Goal: Task Accomplishment & Management: Complete application form

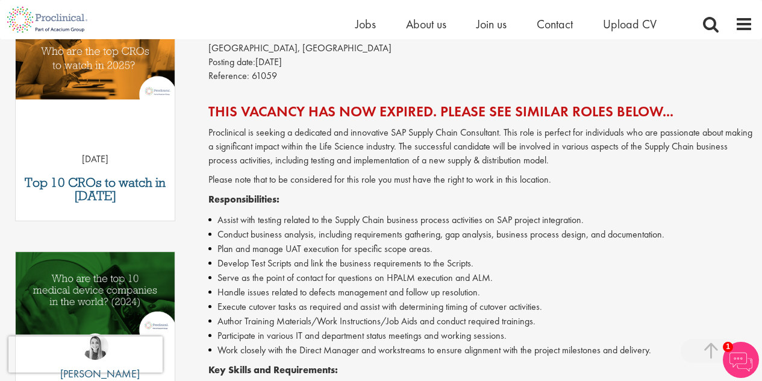
scroll to position [195, 0]
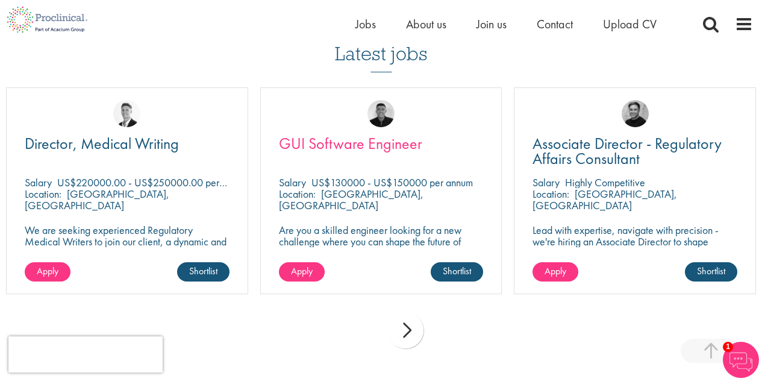
scroll to position [838, 0]
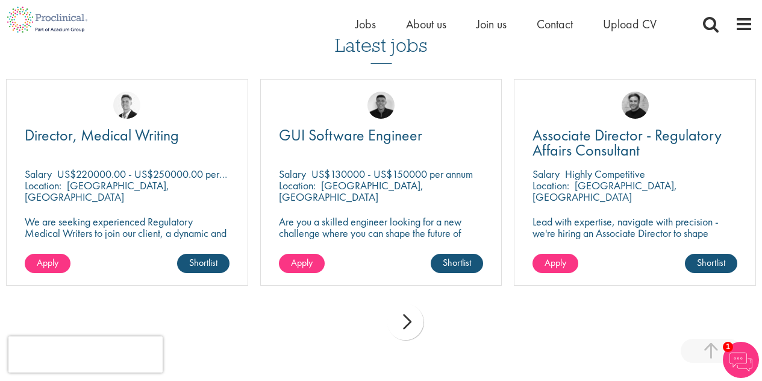
click at [406, 325] on div "next" at bounding box center [405, 321] width 36 height 36
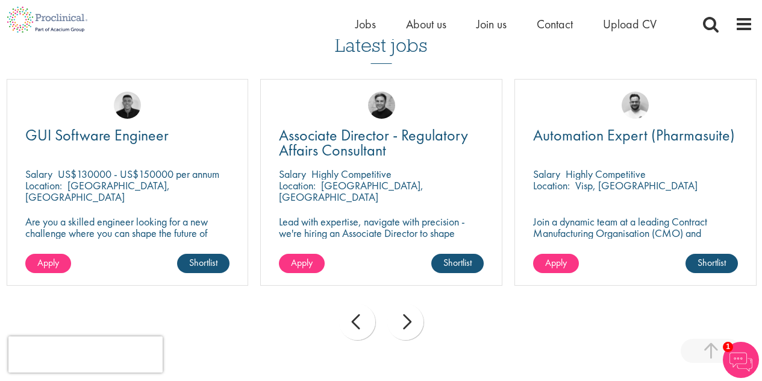
click at [406, 325] on div "next" at bounding box center [405, 321] width 36 height 36
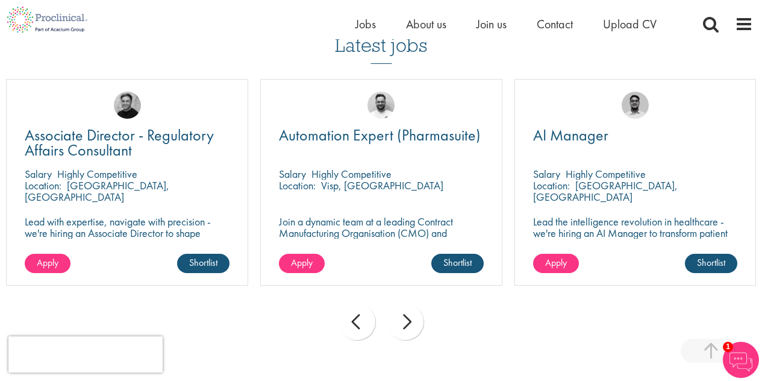
click at [406, 325] on div "next" at bounding box center [405, 321] width 36 height 36
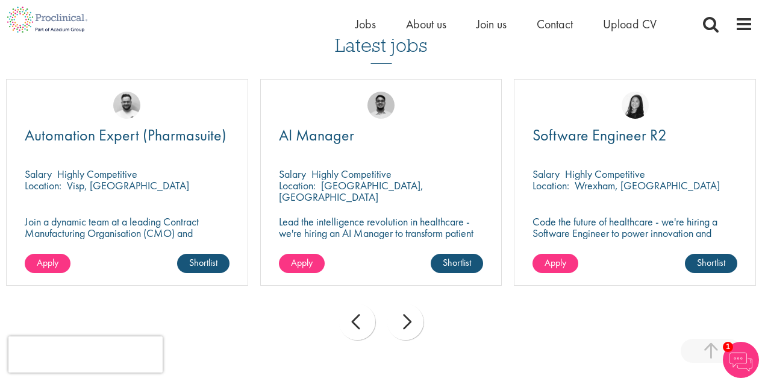
click at [405, 323] on div "next" at bounding box center [405, 321] width 36 height 36
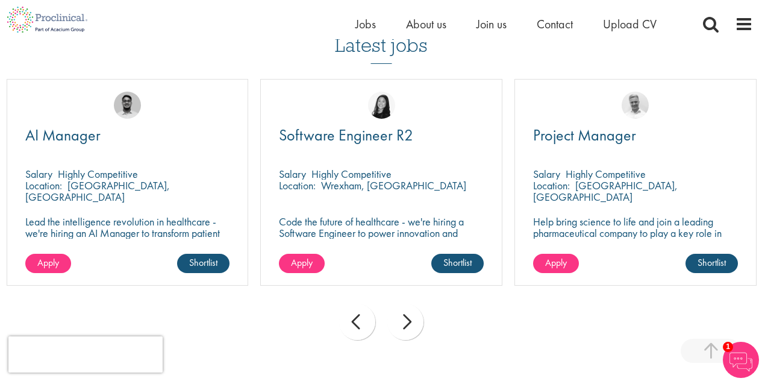
click at [405, 323] on div "next" at bounding box center [405, 321] width 36 height 36
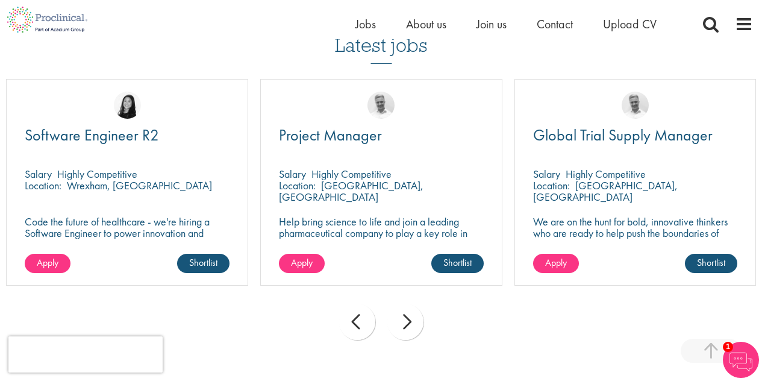
click at [405, 323] on div "next" at bounding box center [405, 321] width 36 height 36
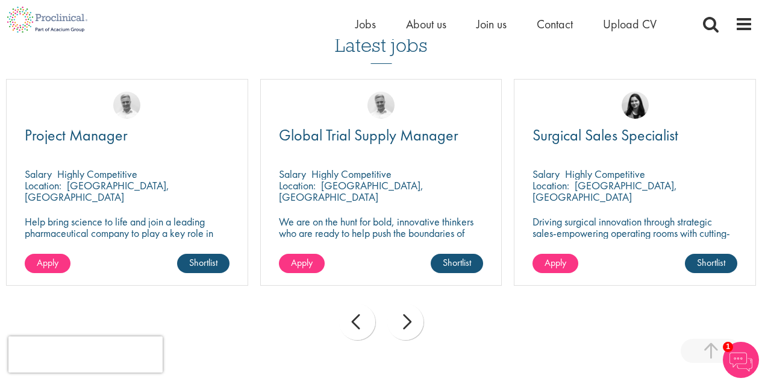
click at [411, 328] on div "next" at bounding box center [405, 321] width 36 height 36
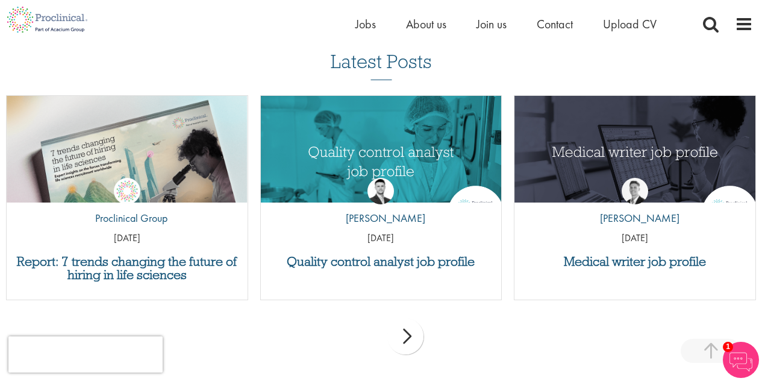
scroll to position [1197, 0]
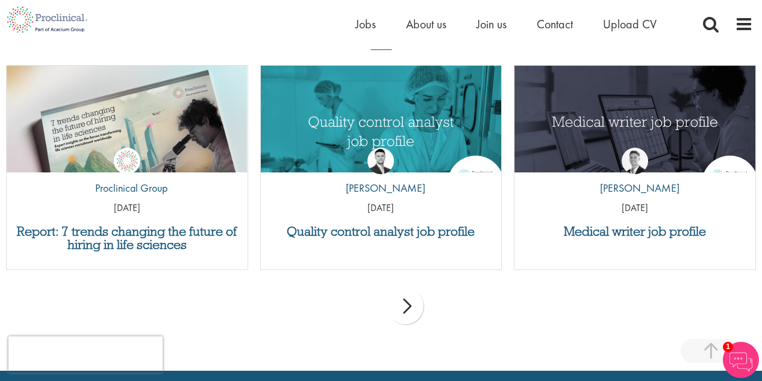
click at [409, 305] on div "next" at bounding box center [405, 306] width 36 height 36
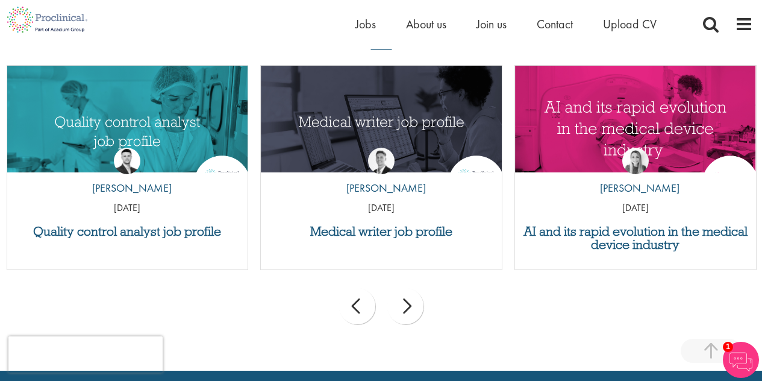
click at [409, 305] on div "next" at bounding box center [405, 306] width 36 height 36
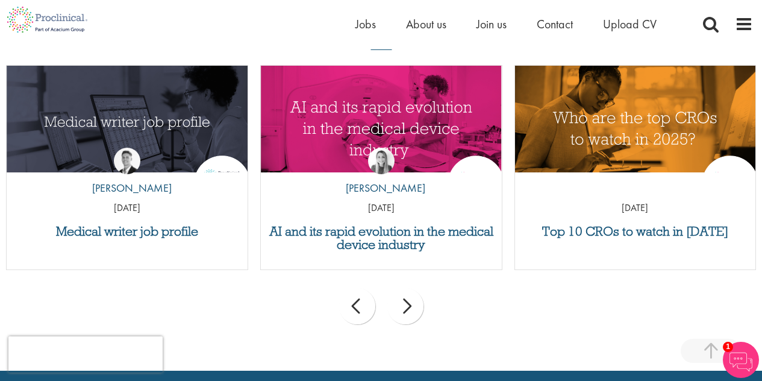
click at [408, 309] on div "next" at bounding box center [405, 306] width 36 height 36
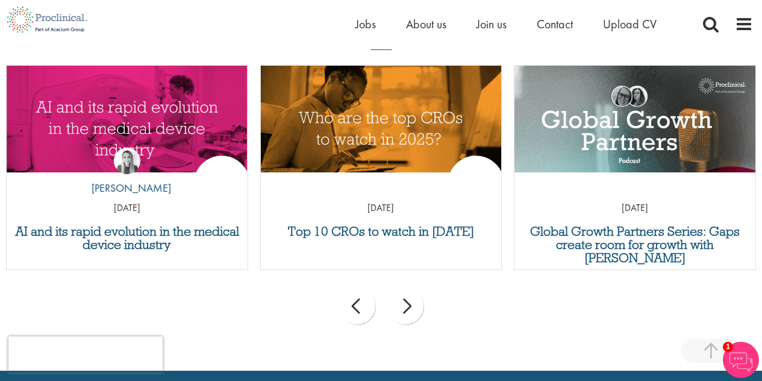
click at [405, 307] on div "next" at bounding box center [405, 306] width 36 height 36
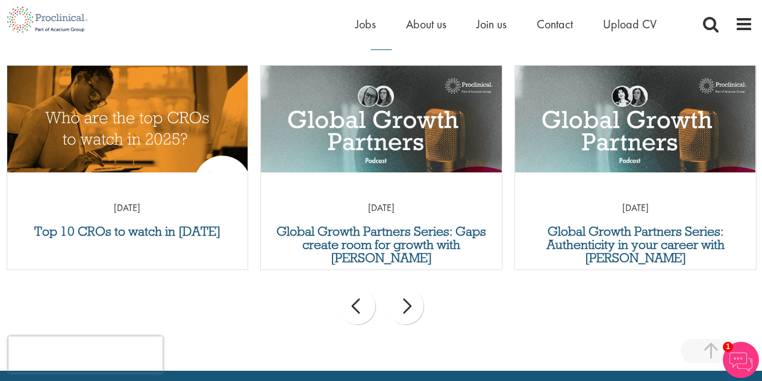
click at [405, 307] on div "next" at bounding box center [405, 306] width 36 height 36
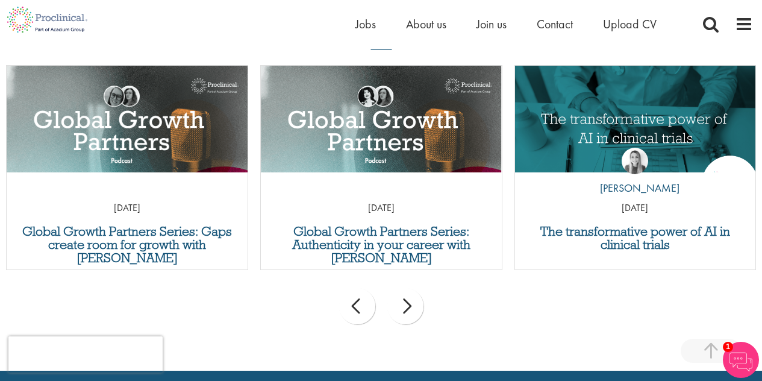
click at [405, 307] on div "next" at bounding box center [405, 306] width 36 height 36
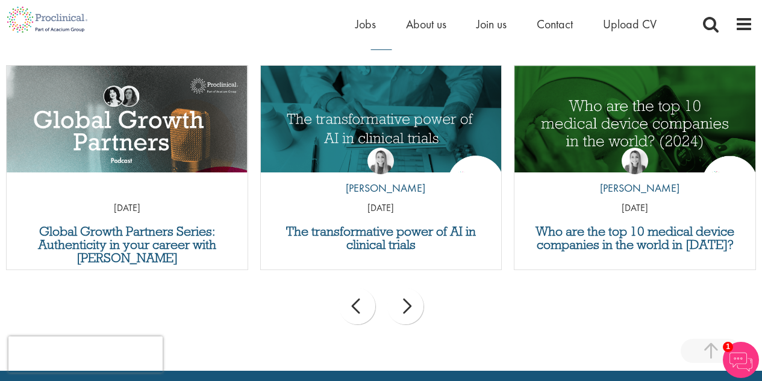
click at [405, 307] on div "next" at bounding box center [405, 306] width 36 height 36
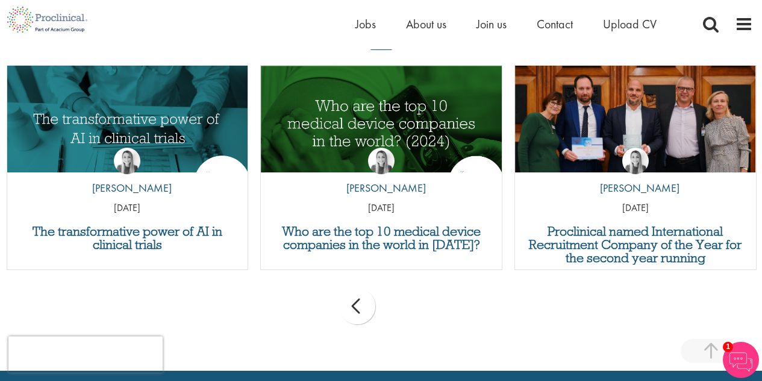
click at [405, 307] on div "prev next" at bounding box center [381, 308] width 762 height 52
click at [626, 25] on span "Upload CV" at bounding box center [630, 24] width 54 height 16
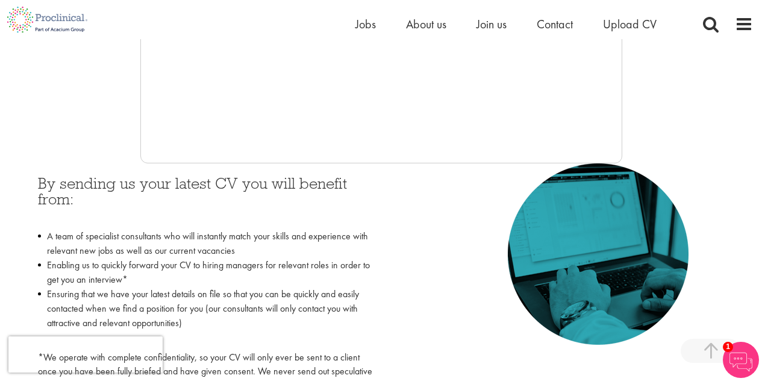
scroll to position [356, 0]
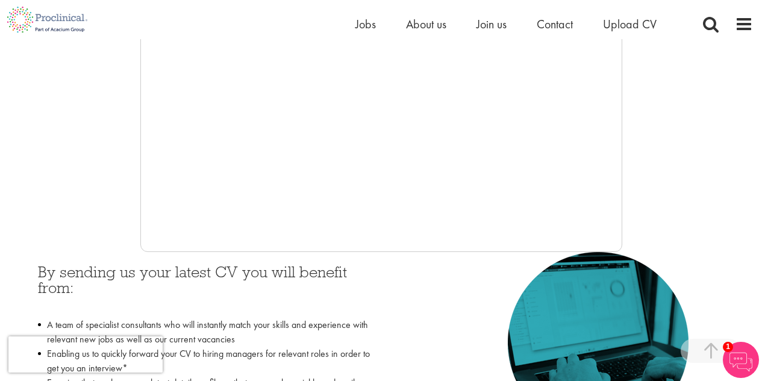
click at [741, 362] on img at bounding box center [741, 359] width 36 height 36
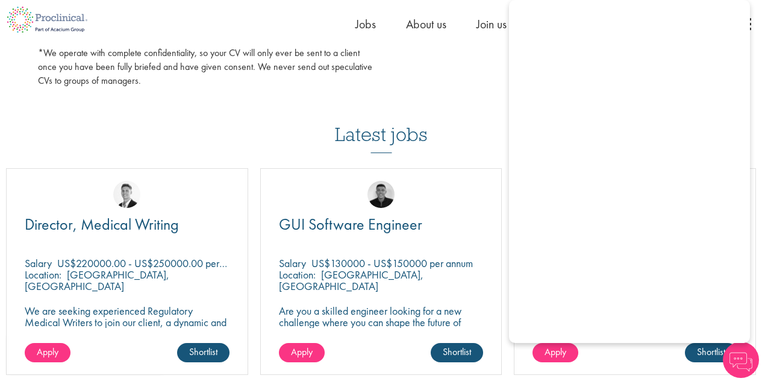
scroll to position [754, 0]
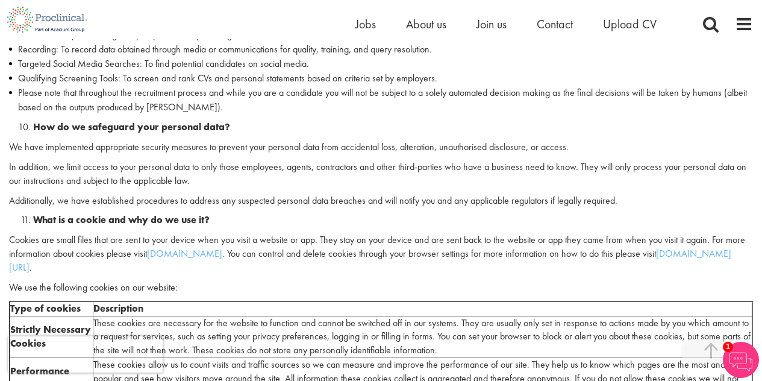
scroll to position [1619, 0]
